Goal: Transaction & Acquisition: Purchase product/service

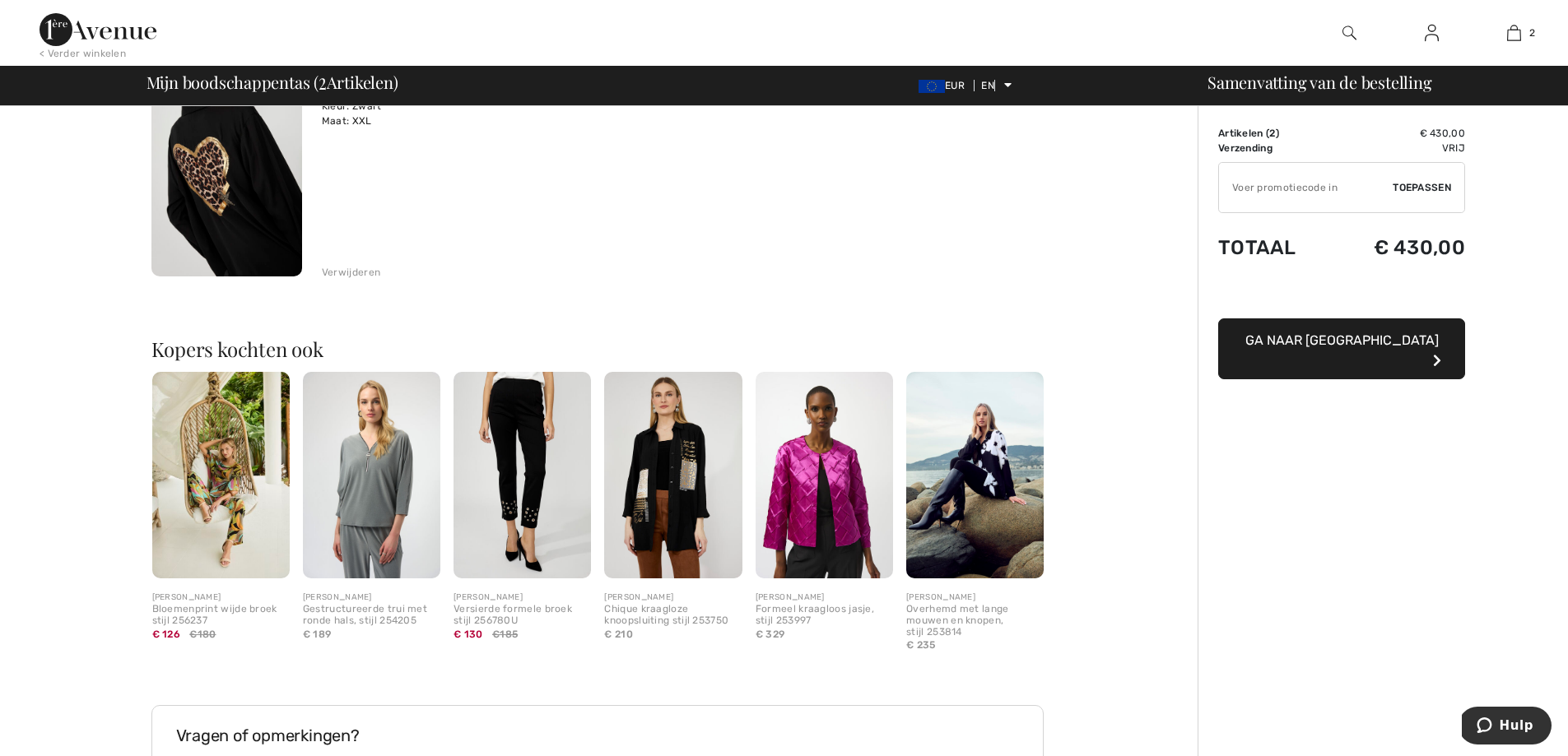
scroll to position [411, 0]
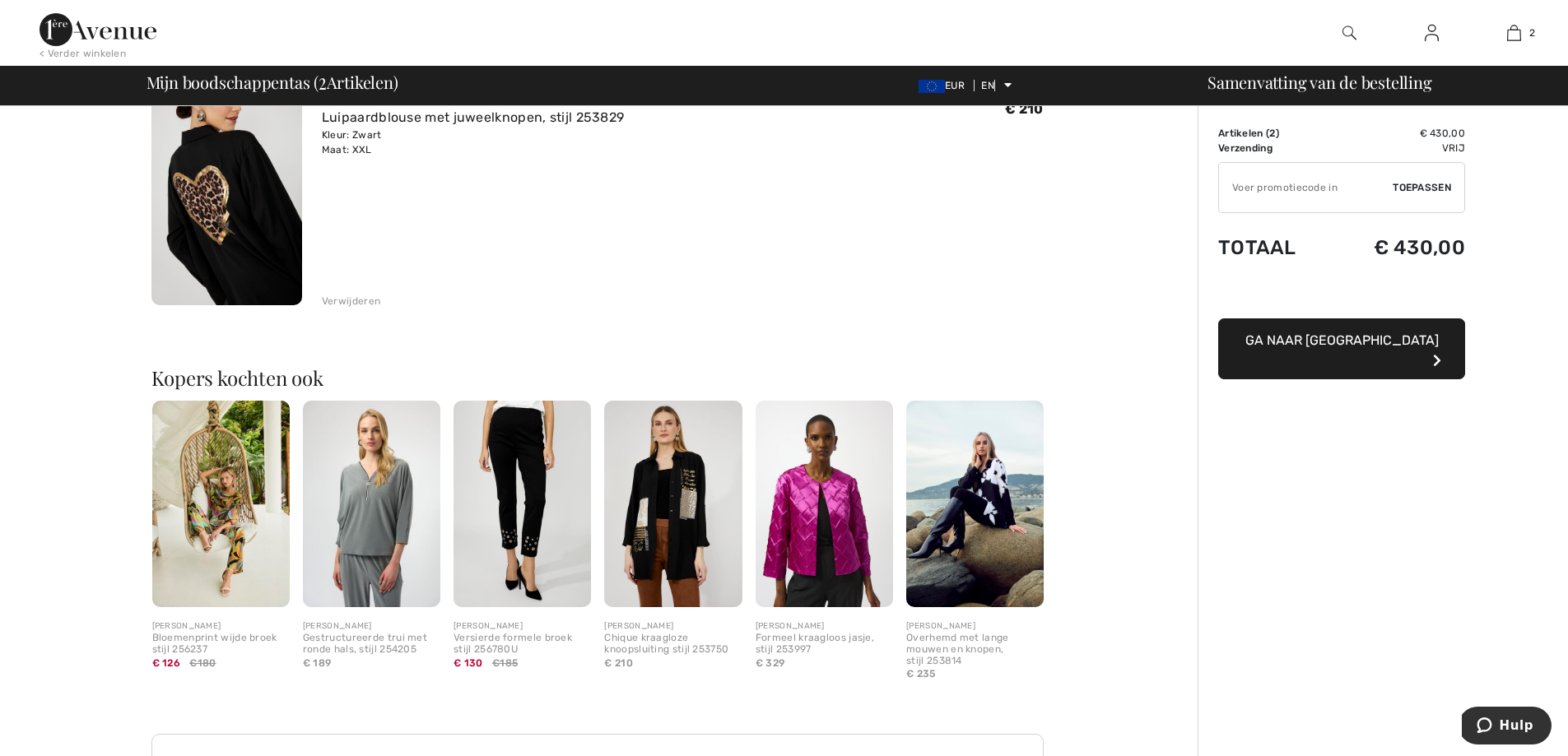
click at [1381, 341] on font "Ga naar [GEOGRAPHIC_DATA]" at bounding box center [1342, 339] width 193 height 15
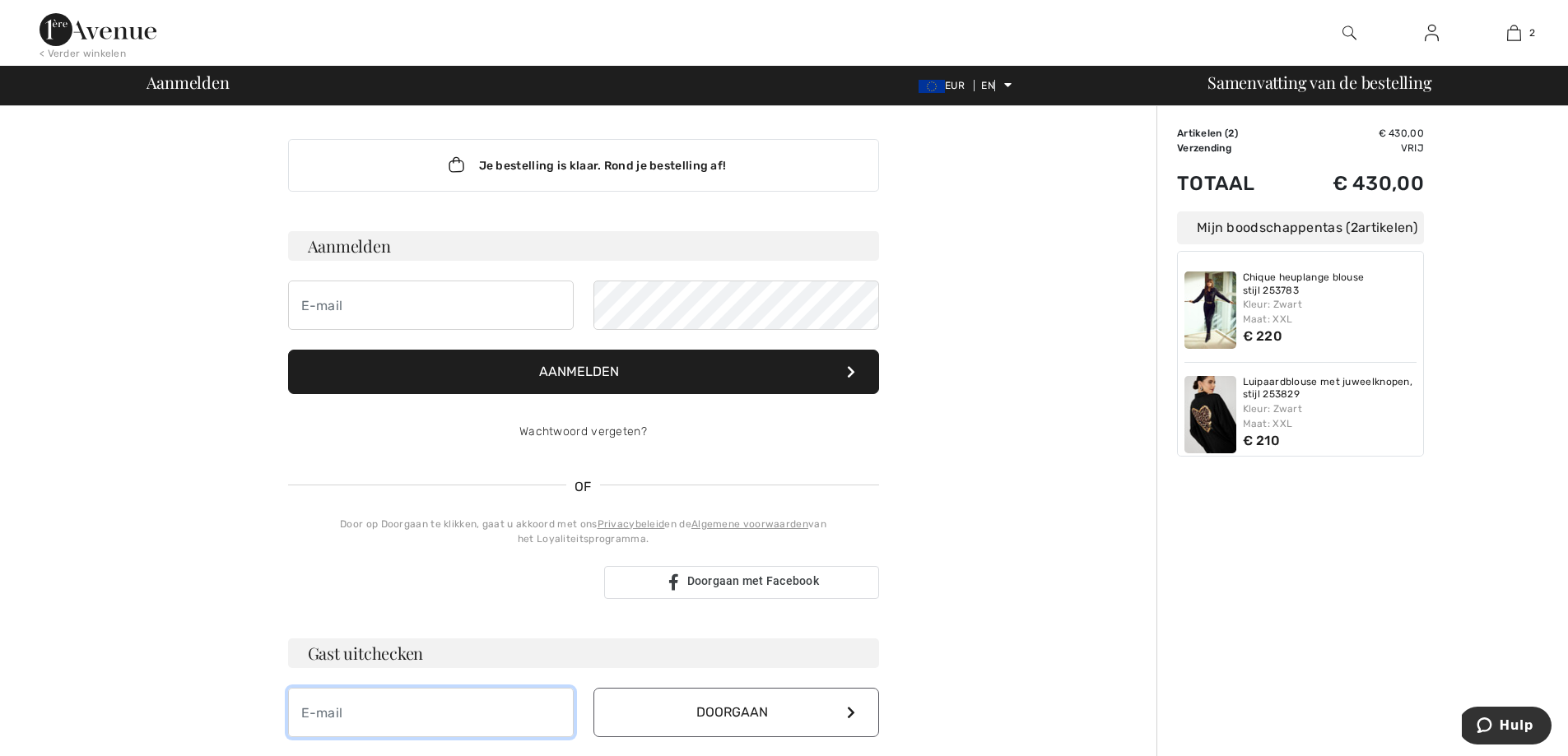
click at [353, 704] on input "email" at bounding box center [431, 712] width 286 height 49
type input "[EMAIL_ADDRESS][DOMAIN_NAME]"
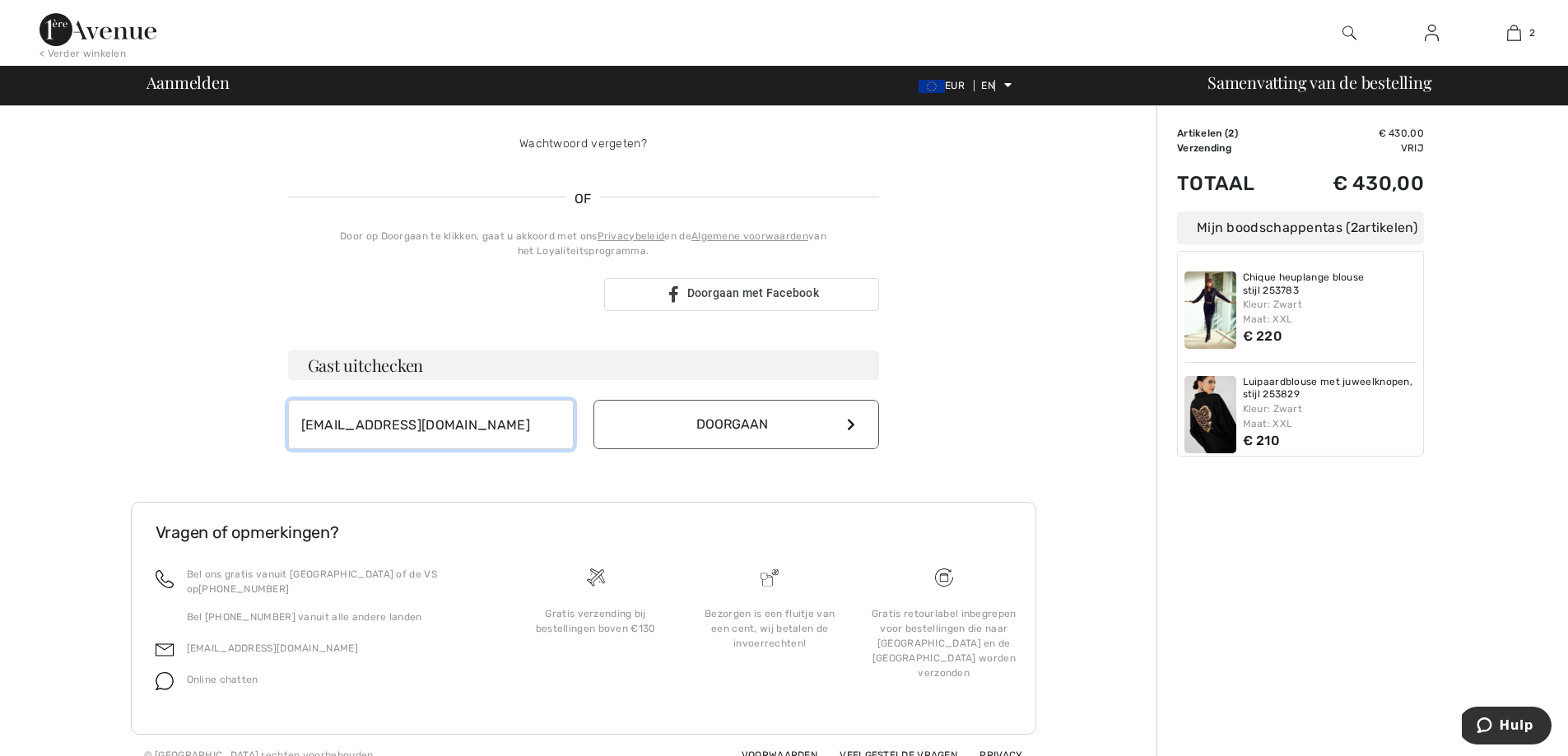
scroll to position [293, 0]
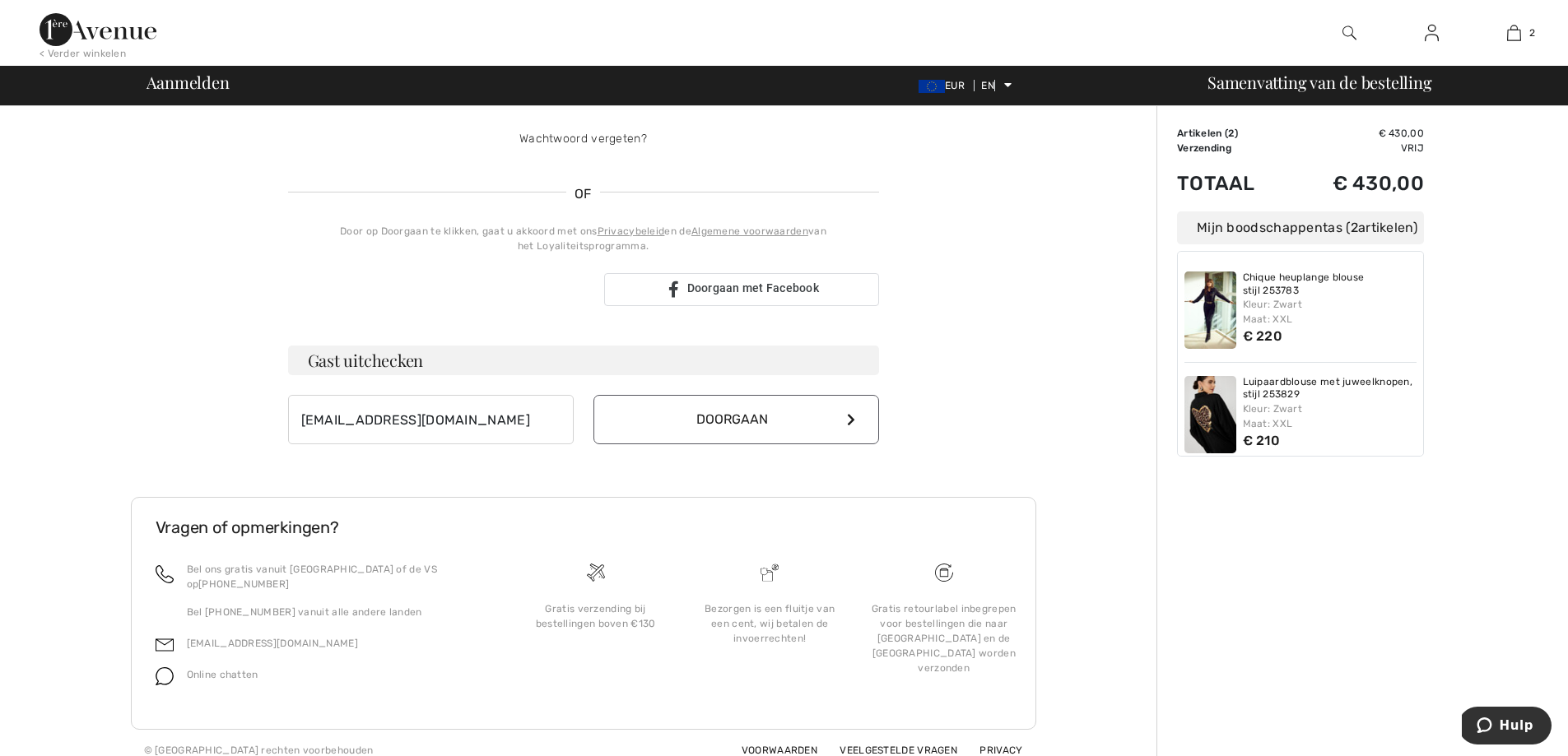
click at [700, 409] on button "Doorgaan" at bounding box center [736, 419] width 286 height 49
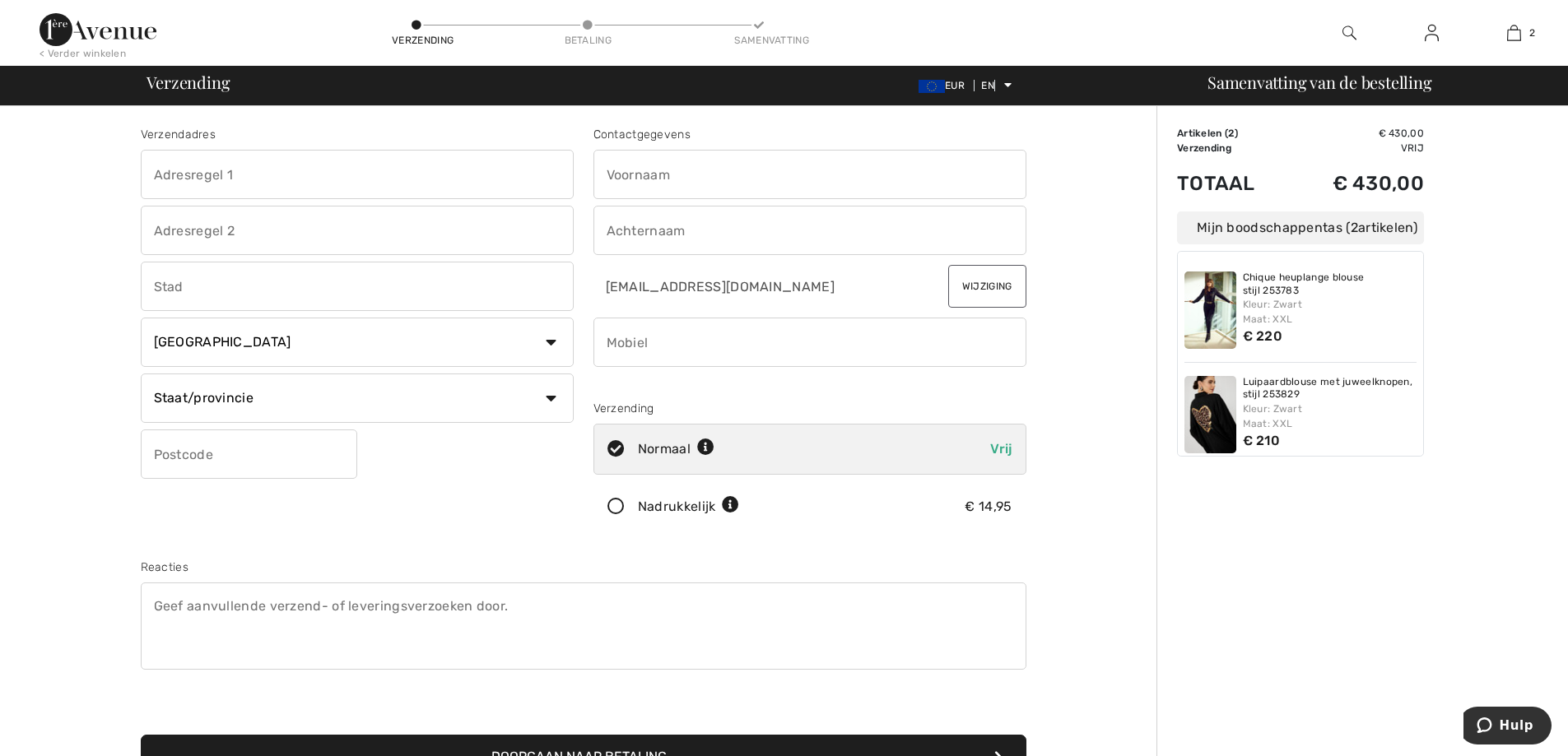
click at [213, 171] on input "text" at bounding box center [357, 174] width 433 height 49
type input "Van Rijckevorselweg"
type input "5"
type input "Vinkel"
select select "NL"
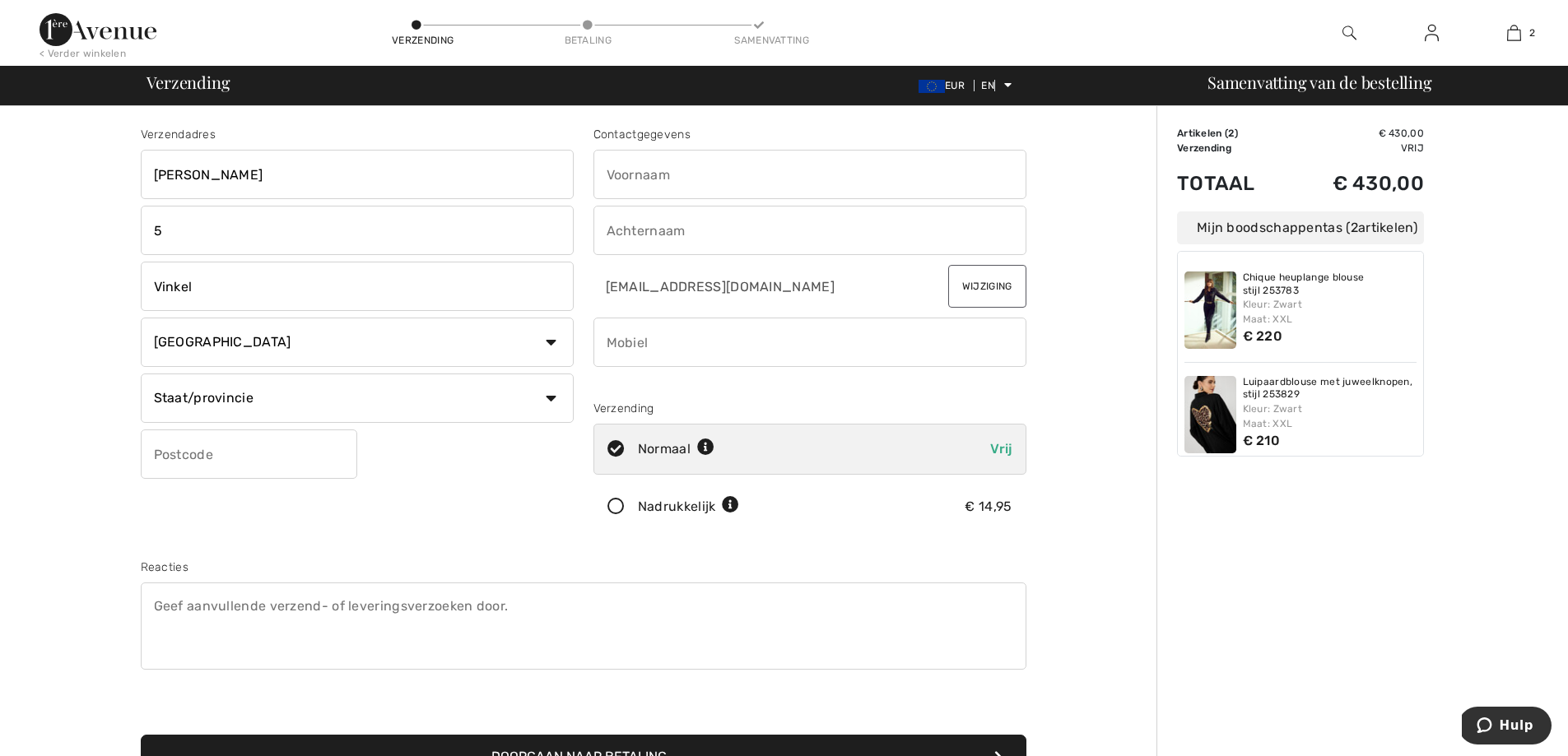
type input "5382 JJ"
type input "Ariena Anna"
type input "van den Elzen"
type input "0619011914"
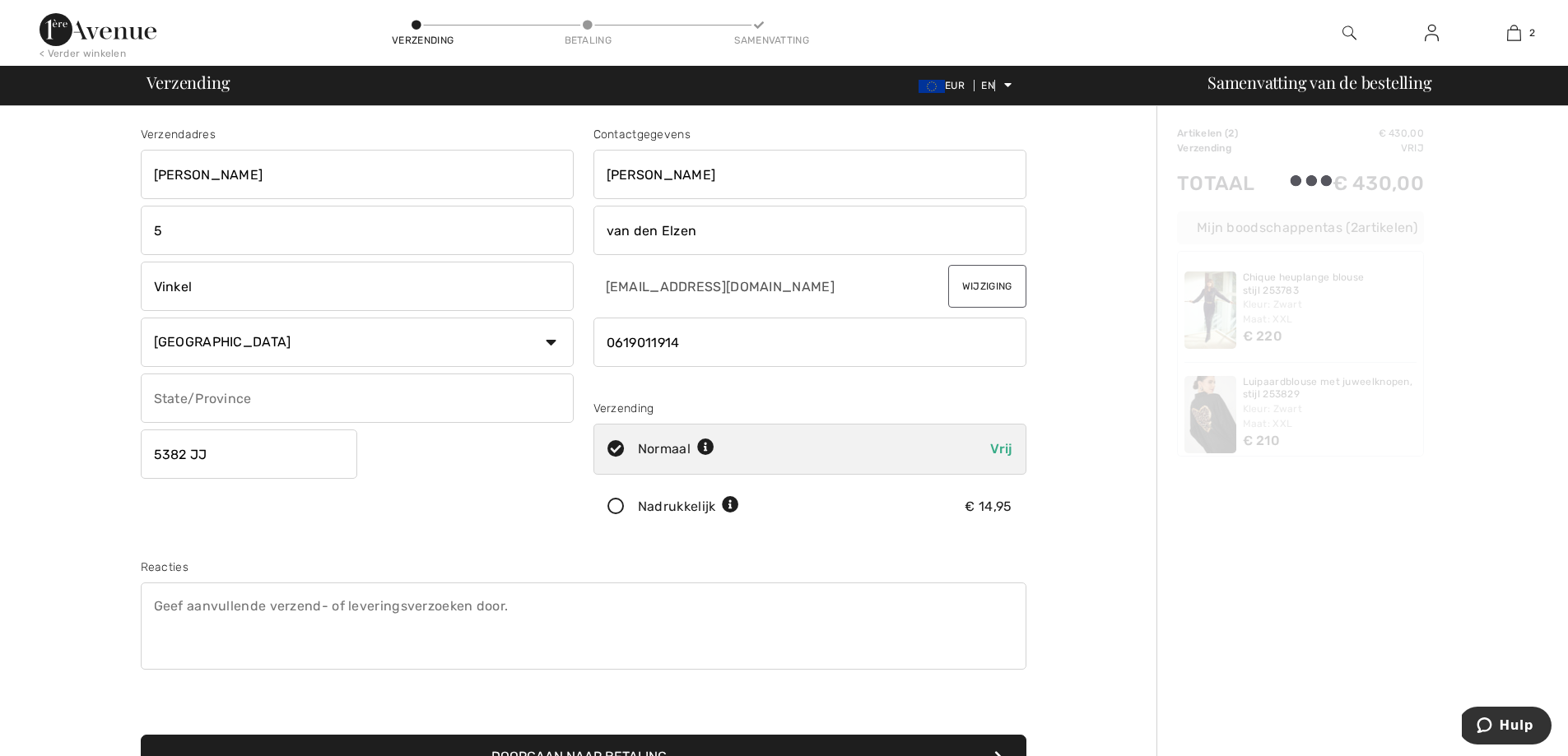
type input "5382JJ"
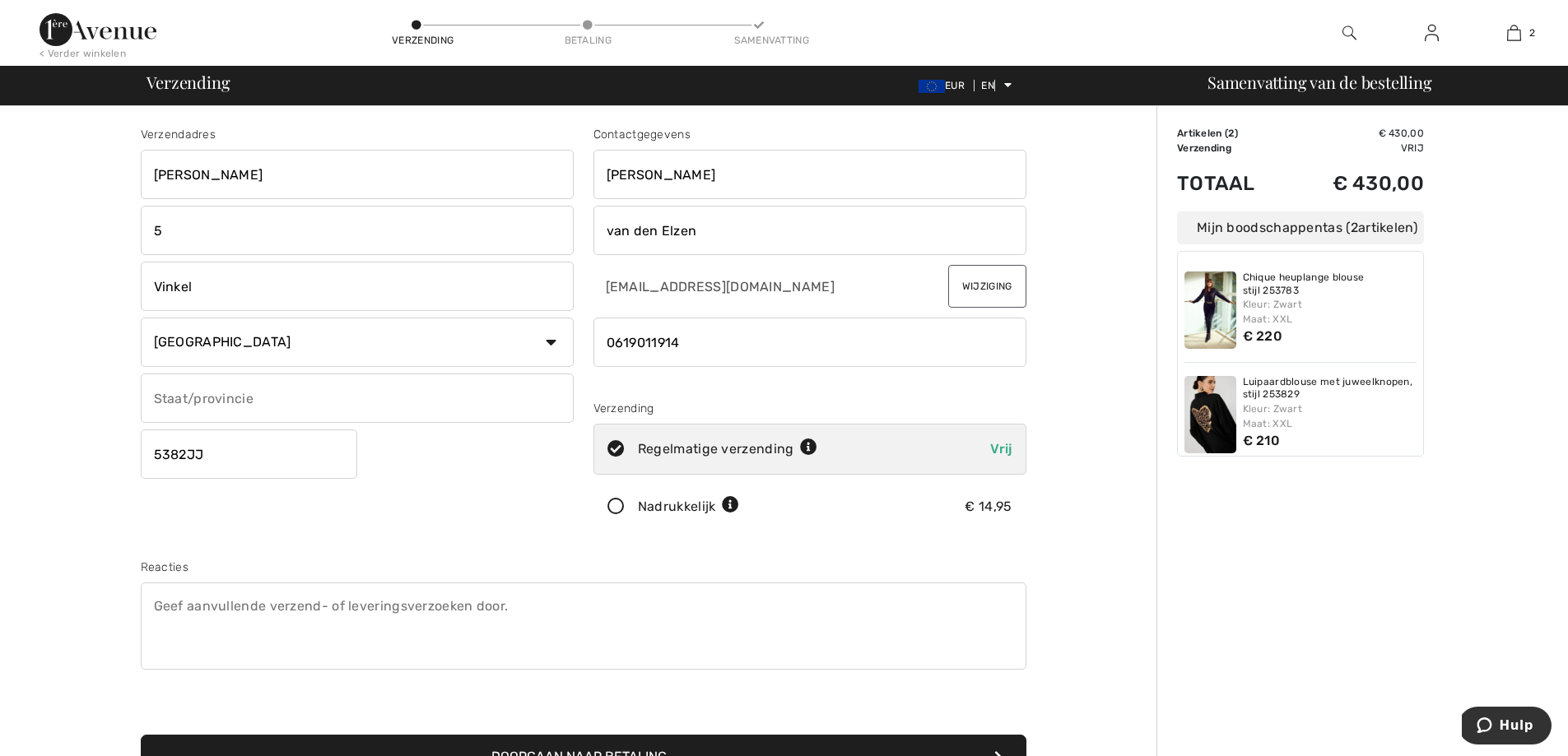
click at [357, 188] on input "Van Rijckevorselweg" at bounding box center [357, 174] width 433 height 49
type input "Van [STREET_ADDRESS]"
click at [265, 226] on input "5" at bounding box center [357, 230] width 433 height 49
click at [182, 400] on input "text" at bounding box center [357, 398] width 433 height 49
type input "Noord Brabant"
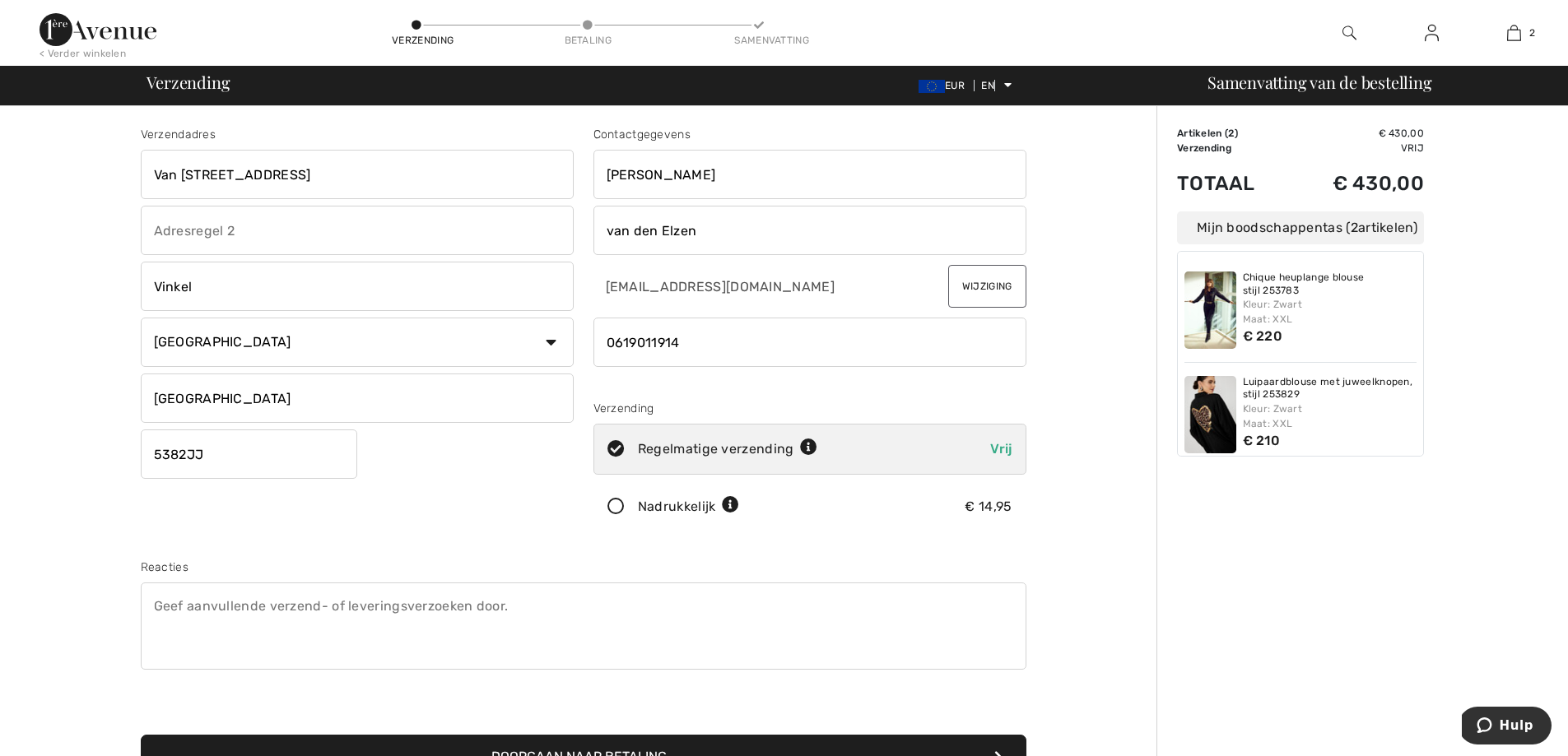
drag, startPoint x: 749, startPoint y: 356, endPoint x: 624, endPoint y: 357, distance: 125.0
click at [624, 357] on input "phone" at bounding box center [810, 342] width 433 height 49
type input "0617876144"
click at [844, 541] on div "Verzendadres Van Rijckevorselweg 5 Vinkel Land Canada Verenigde Staten Afghanis…" at bounding box center [584, 443] width 905 height 713
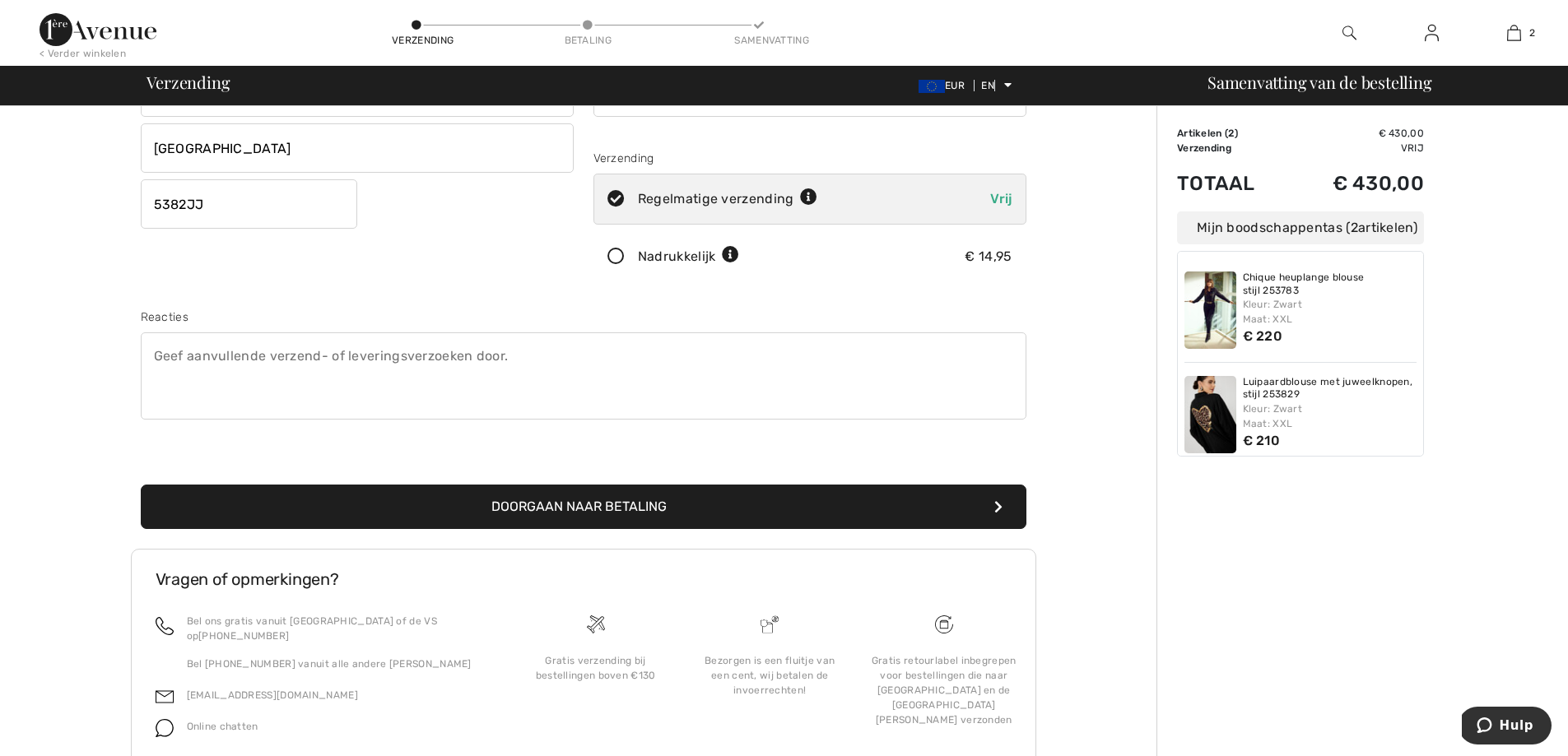
scroll to position [302, 0]
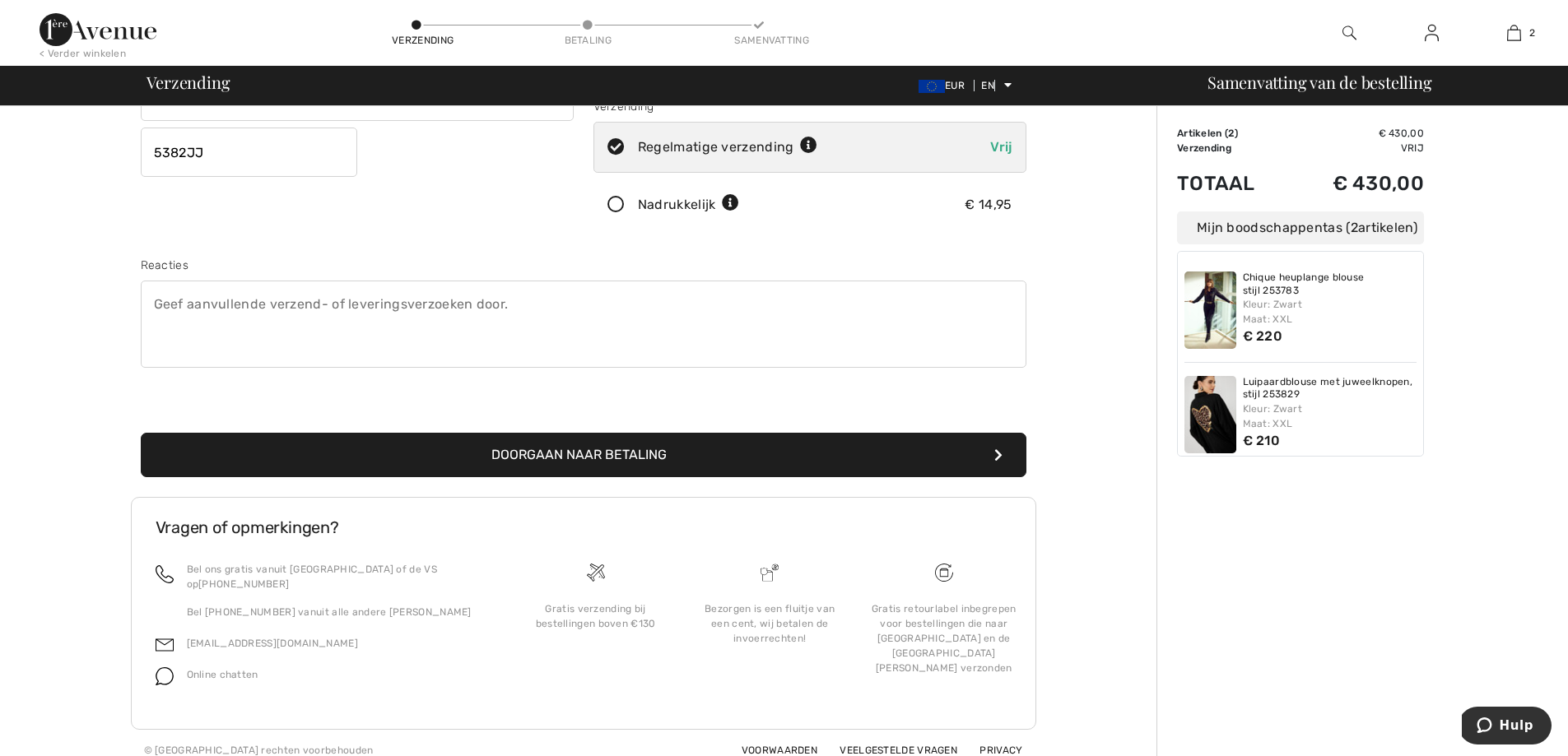
click at [603, 459] on font "Doorgaan naar betaling" at bounding box center [578, 454] width 175 height 15
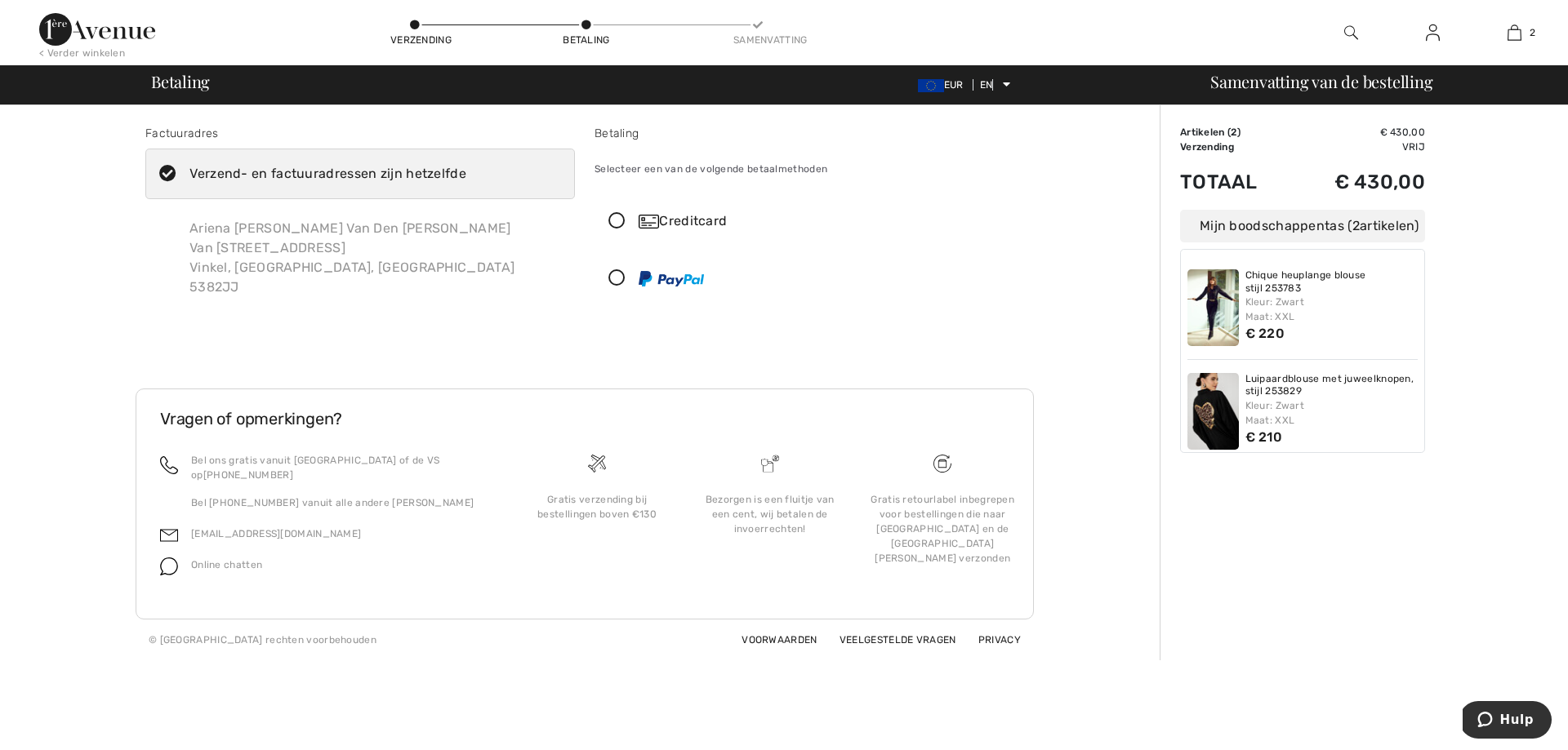
click at [620, 225] on icon at bounding box center [617, 221] width 44 height 17
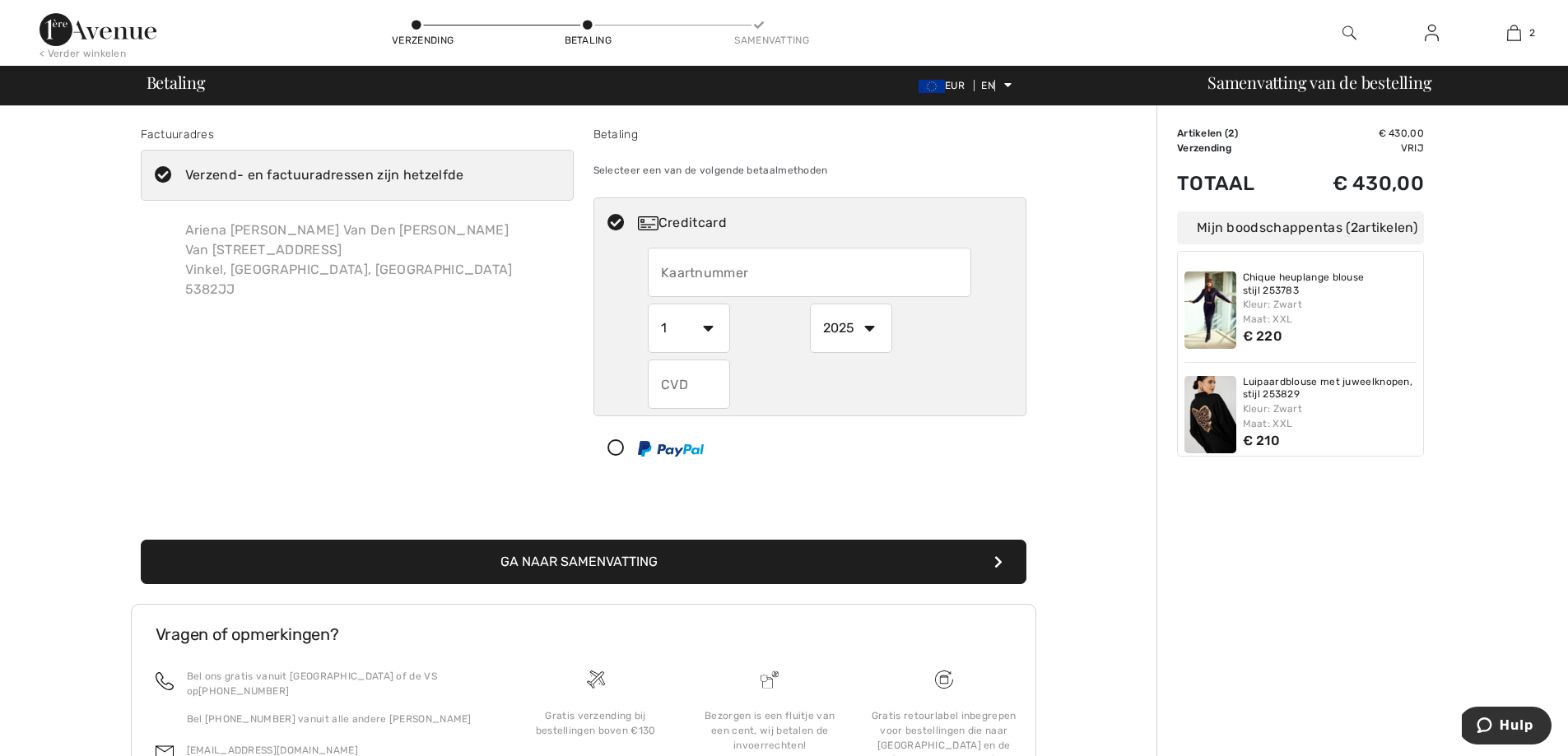
click at [726, 254] on input "text" at bounding box center [809, 272] width 323 height 49
type input "[CREDIT_CARD_NUMBER]"
click at [702, 339] on select "1 2 3 4 5 6 7 8 9 10 11 12" at bounding box center [689, 328] width 83 height 49
select select "6"
click at [647, 303] on select "1 2 3 4 5 6 7 8 9 10 11 12" at bounding box center [689, 328] width 83 height 49
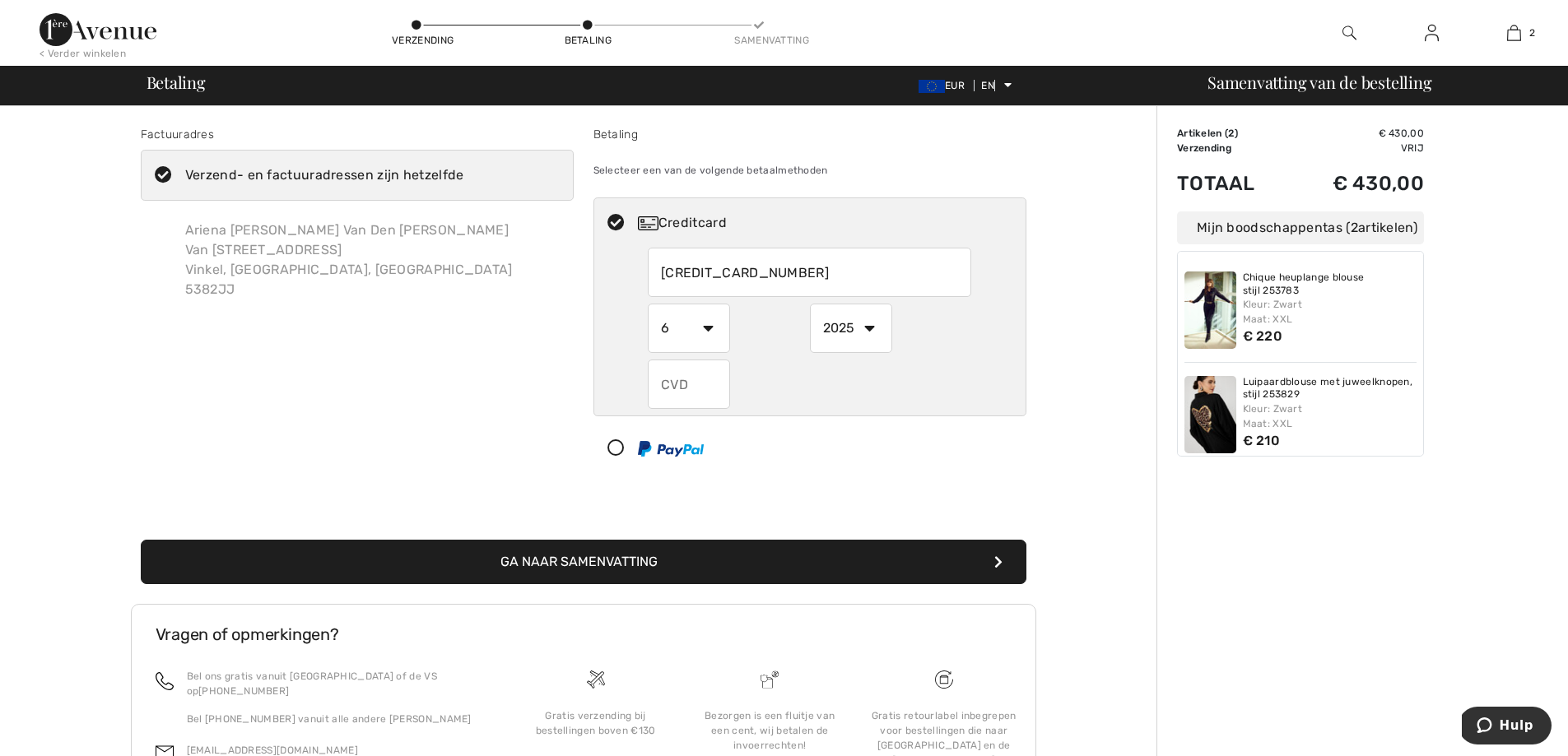
click at [834, 327] on select "2025 2026 2027 2028 2029 2030 2031 2032 2033 2034 2035" at bounding box center [851, 328] width 83 height 49
select select "2028"
click at [810, 303] on select "2025 2026 2027 2028 2029 2030 2031 2032 2033 2034 2035" at bounding box center [851, 328] width 83 height 49
click at [698, 385] on input "text" at bounding box center [689, 384] width 83 height 49
type input "647"
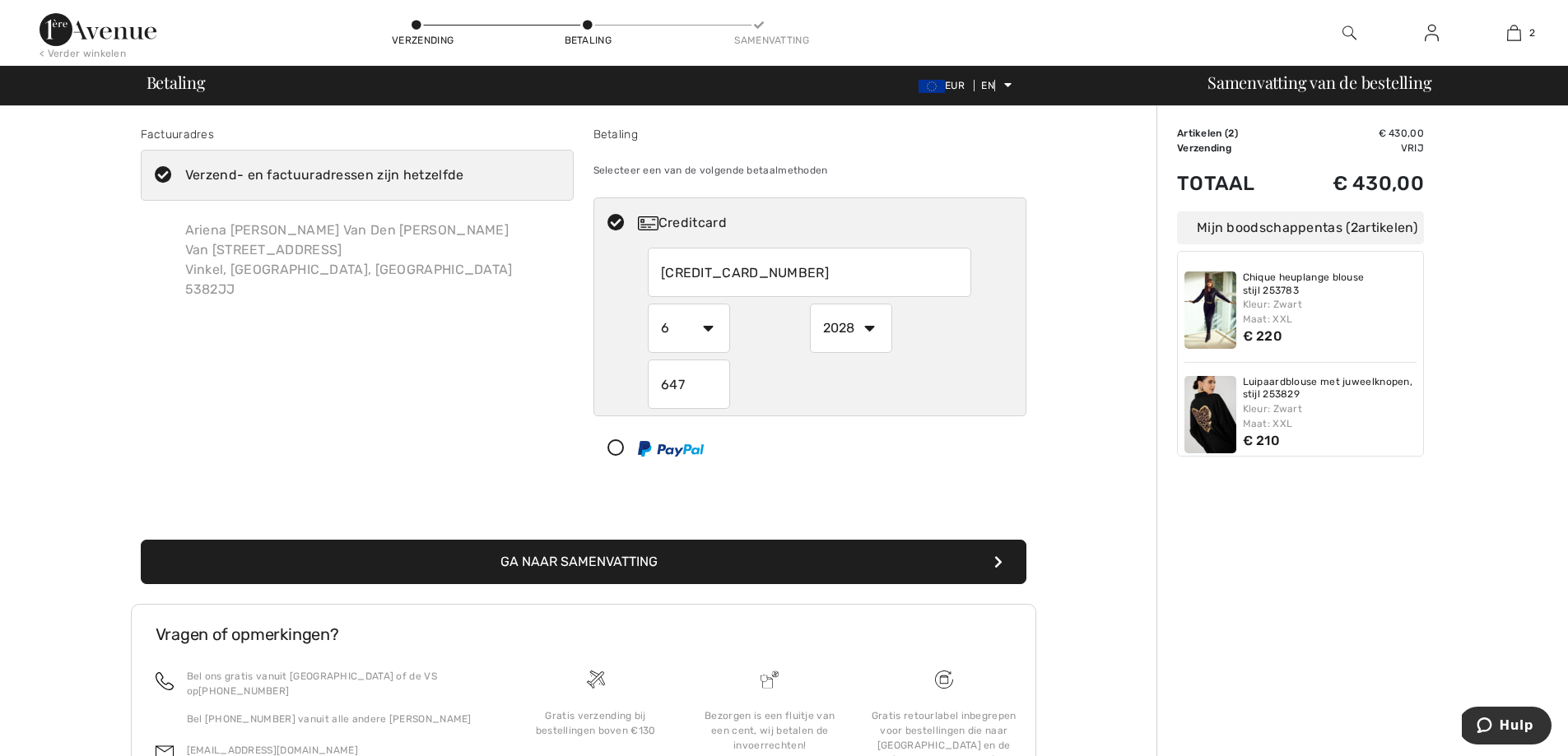
click at [611, 558] on font "Ga naar Samenvatting" at bounding box center [578, 561] width 157 height 15
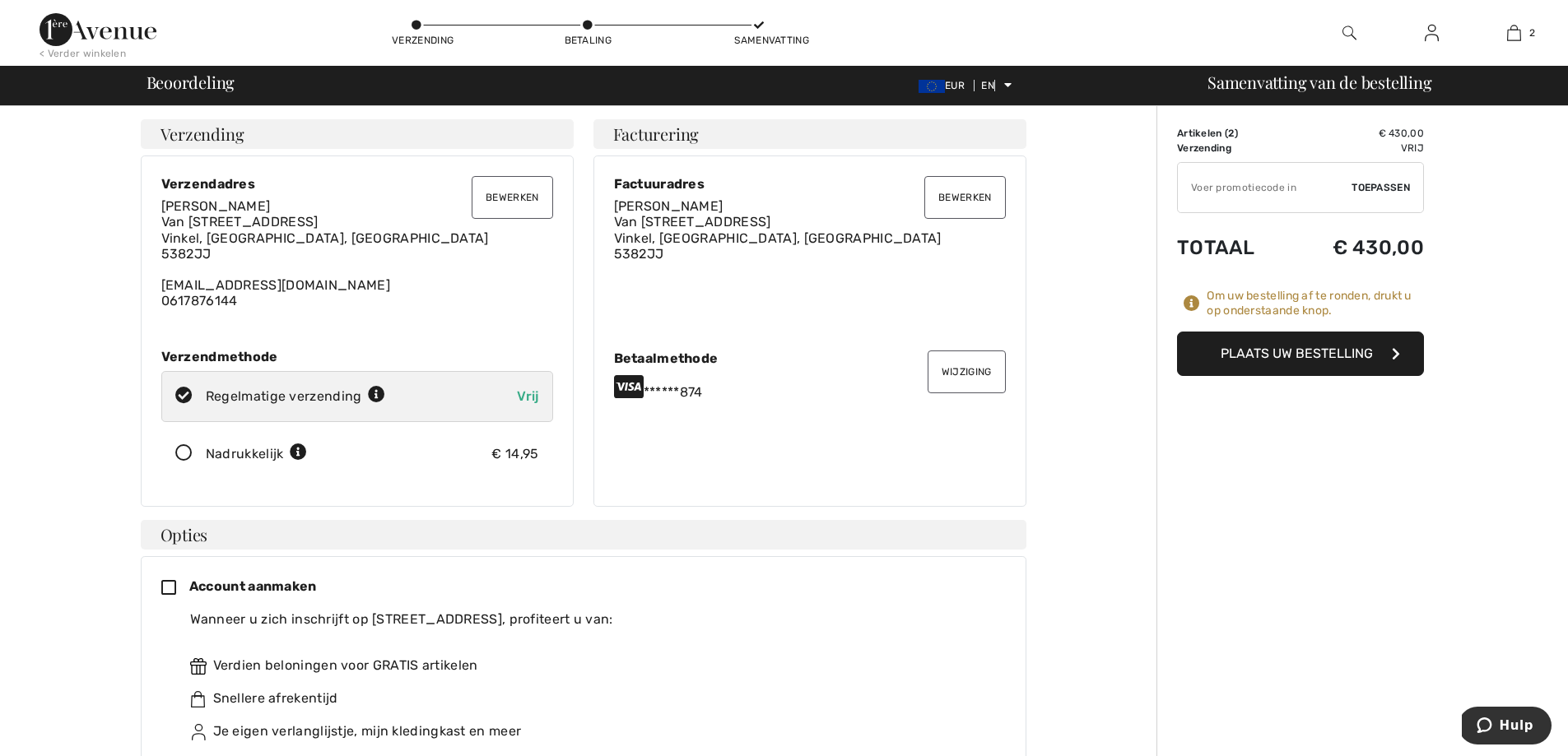
click at [1260, 350] on font "Plaats uw bestelling" at bounding box center [1297, 353] width 153 height 15
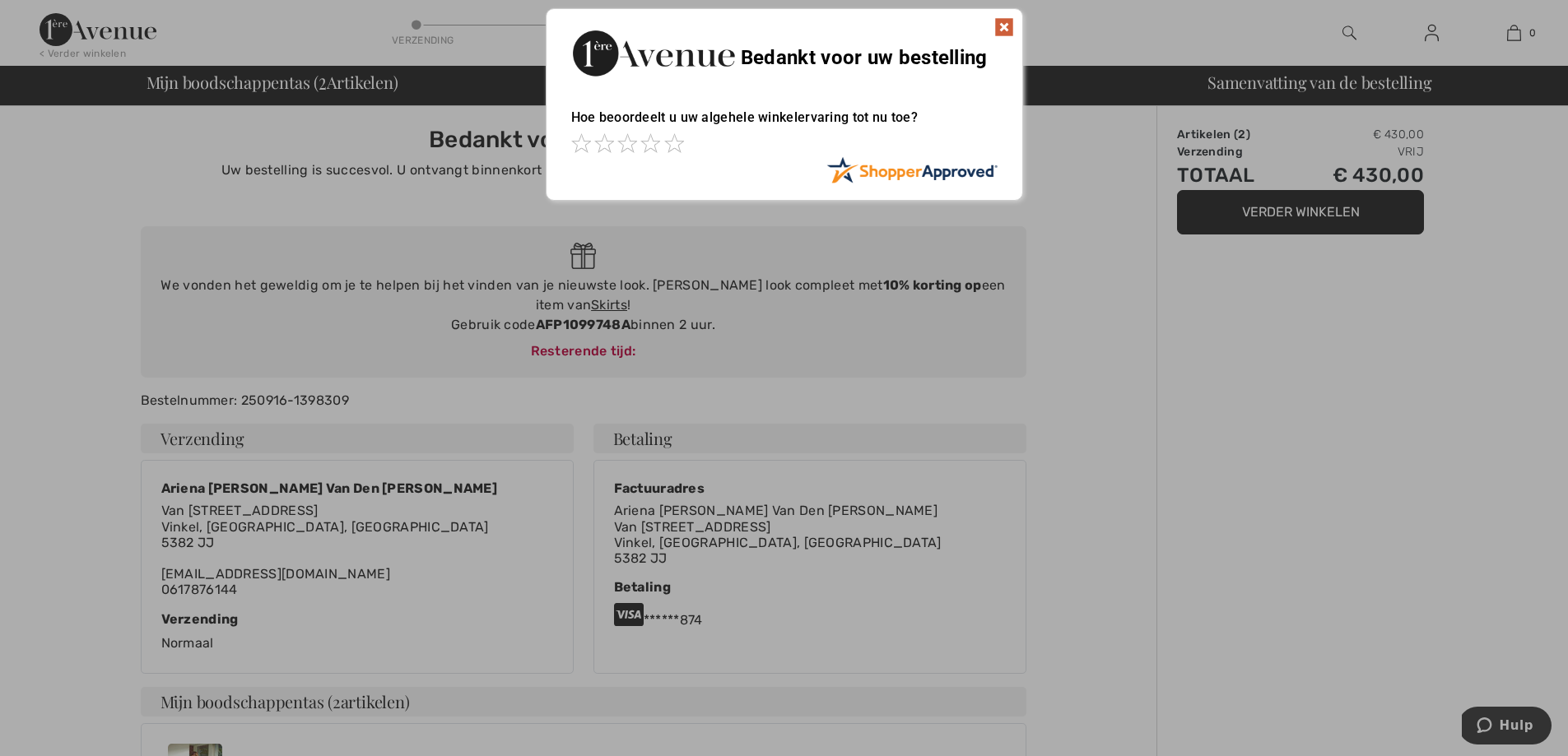
click at [1003, 31] on img at bounding box center [1004, 27] width 20 height 20
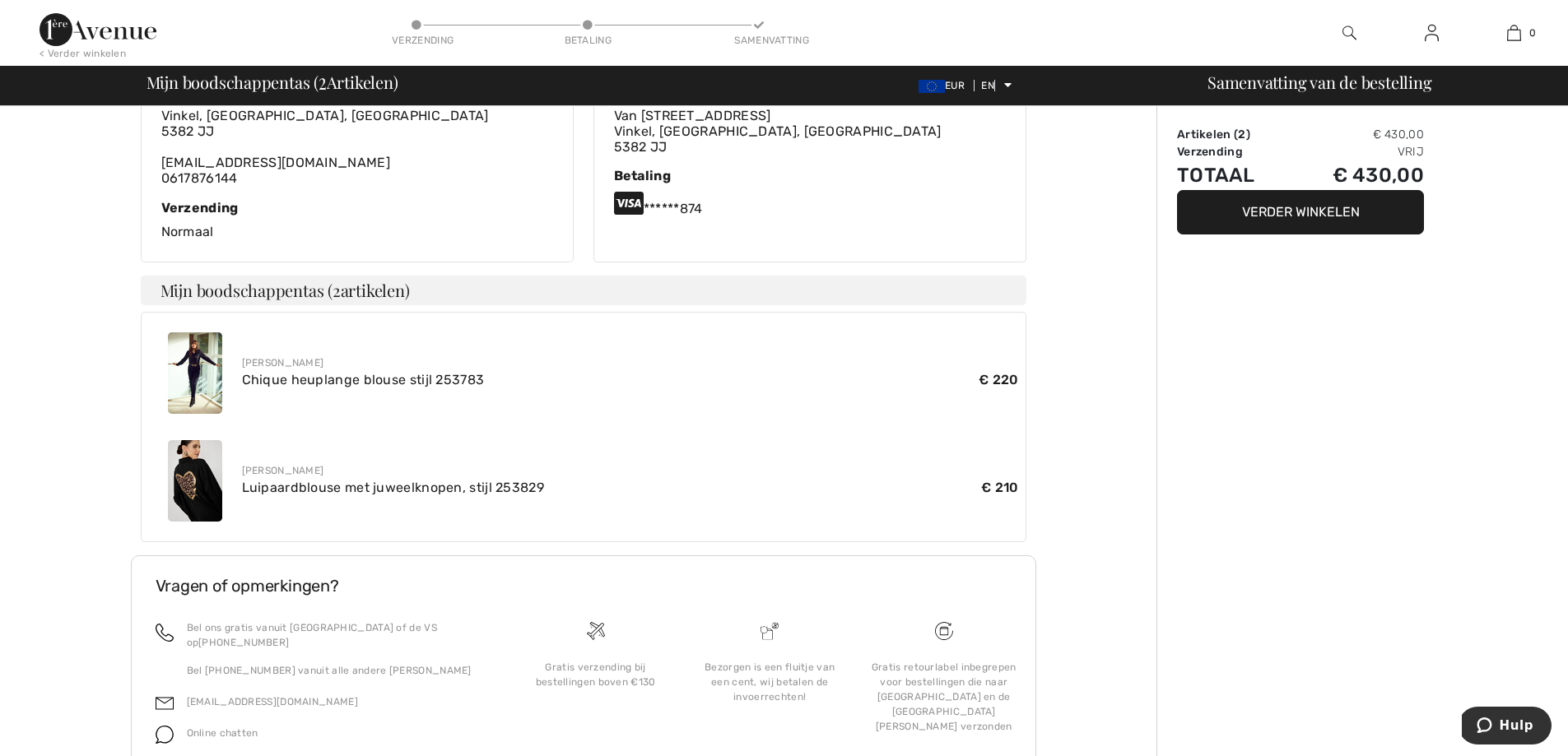
scroll to position [470, 0]
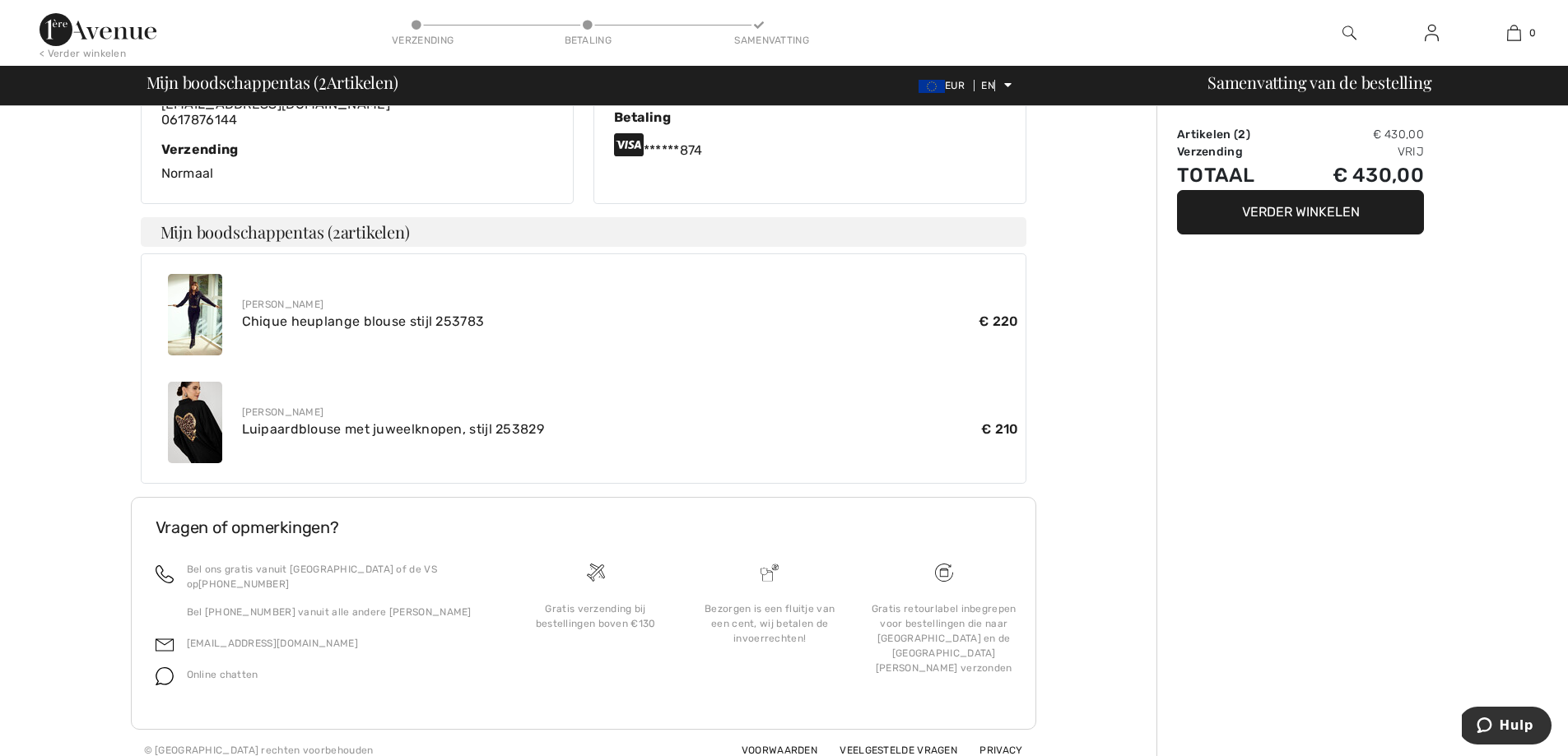
click at [1270, 214] on font "Verder winkelen" at bounding box center [1300, 211] width 118 height 15
